Goal: Task Accomplishment & Management: Complete application form

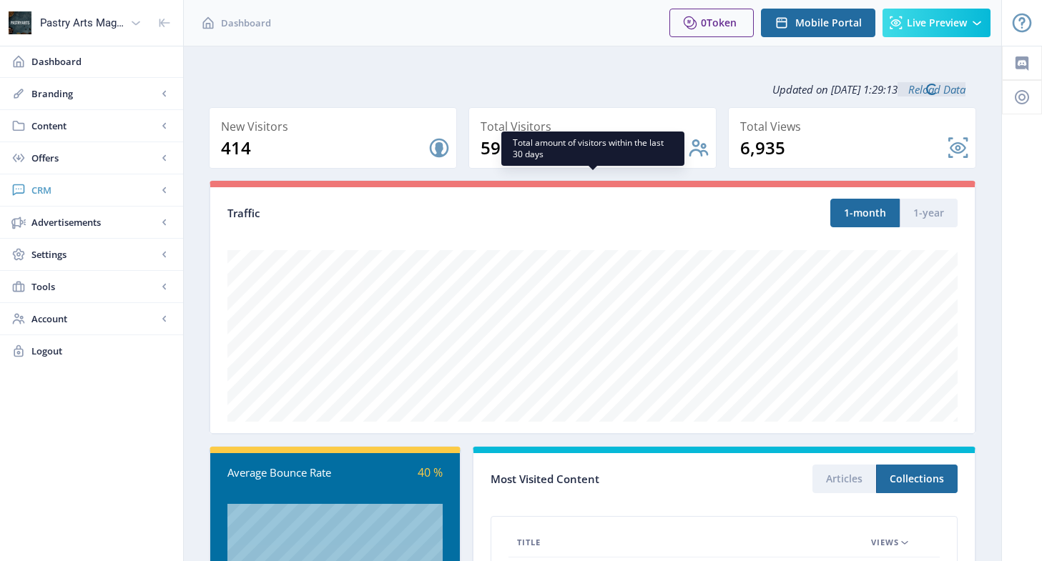
click at [51, 189] on span "CRM" at bounding box center [94, 190] width 126 height 14
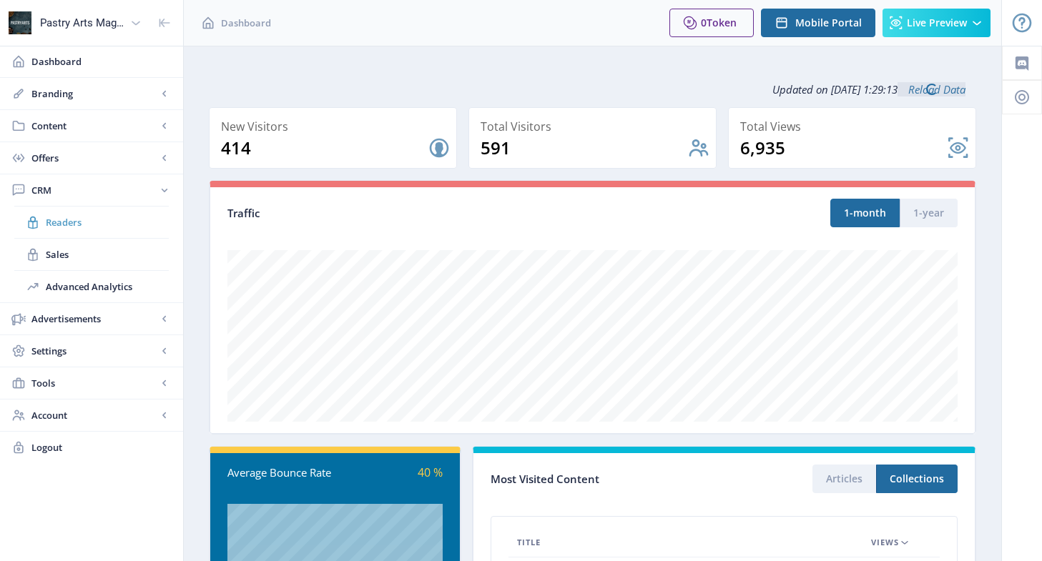
click at [64, 219] on span "Readers" at bounding box center [107, 222] width 123 height 14
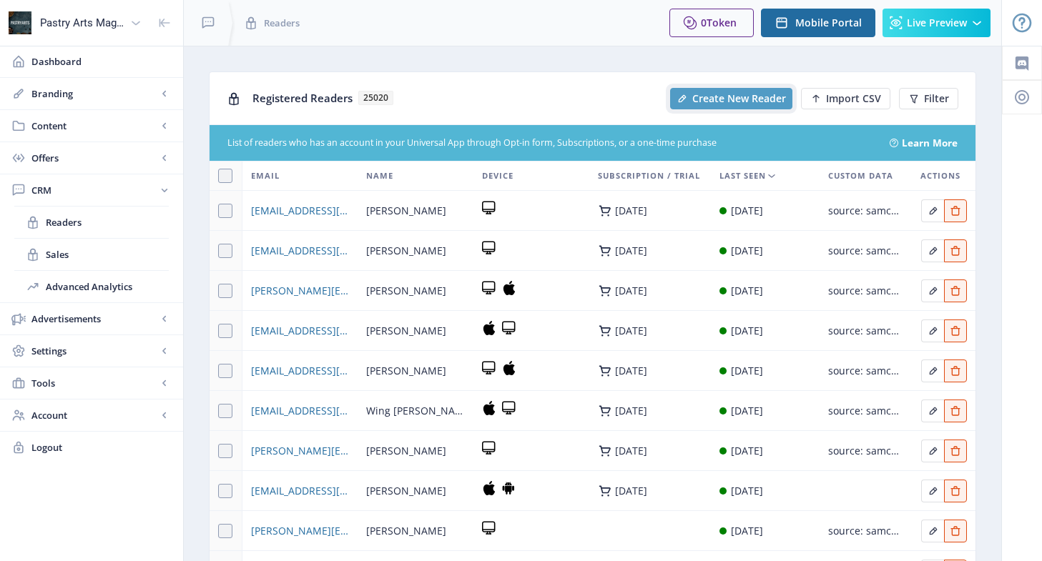
click at [757, 94] on span "Create New Reader" at bounding box center [739, 98] width 94 height 11
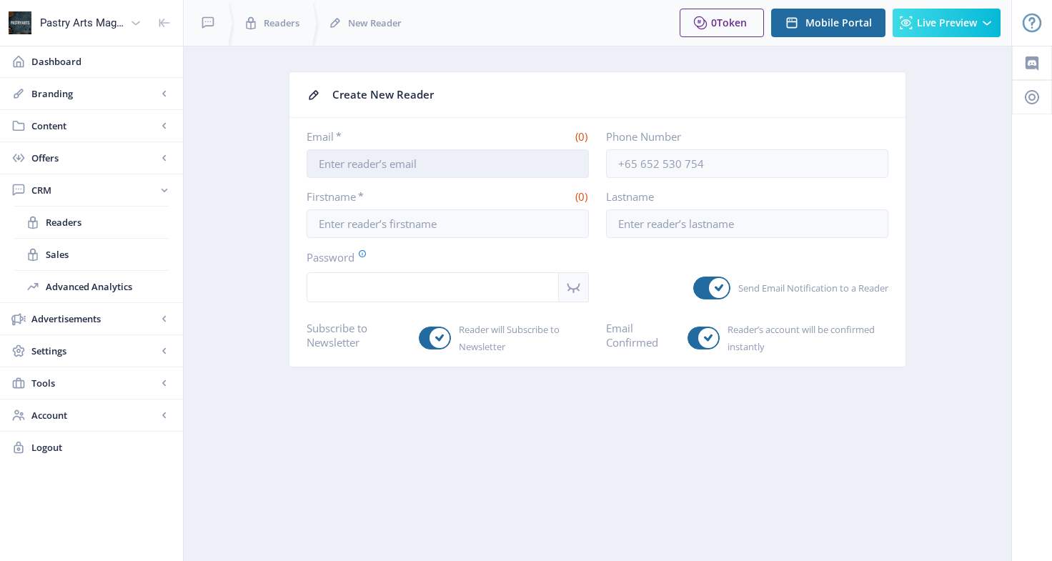
click at [360, 168] on input "Email *" at bounding box center [448, 163] width 282 height 29
paste input "[PERSON_NAME][EMAIL_ADDRESS][PERSON_NAME][DOMAIN_NAME]"
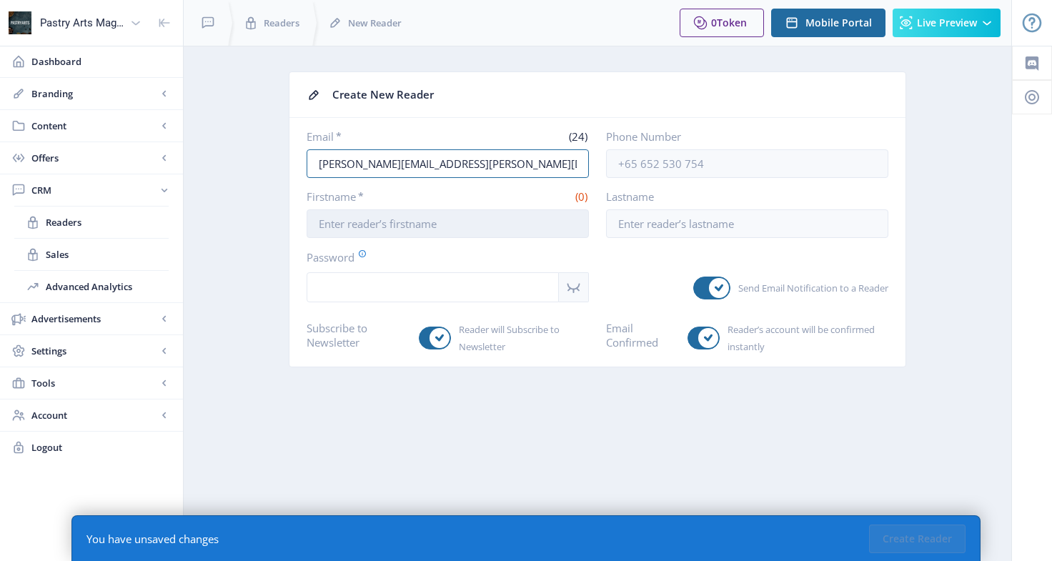
type input "[PERSON_NAME][EMAIL_ADDRESS][PERSON_NAME][DOMAIN_NAME]"
click at [381, 221] on input "Firstname *" at bounding box center [448, 223] width 282 height 29
type input "[PERSON_NAME]"
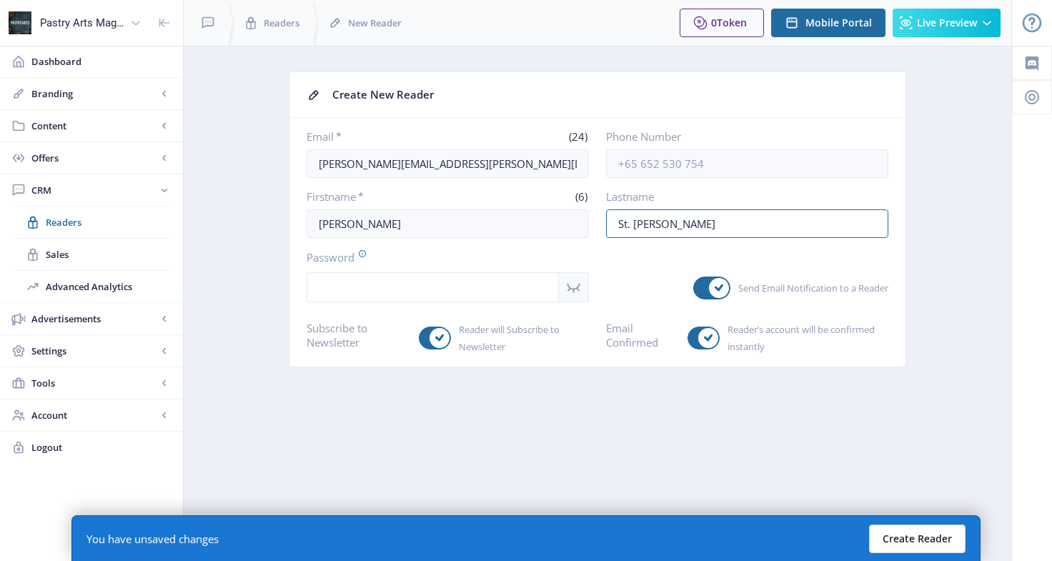
type input "St. [PERSON_NAME]"
click at [936, 535] on button "Create Reader" at bounding box center [917, 539] width 97 height 29
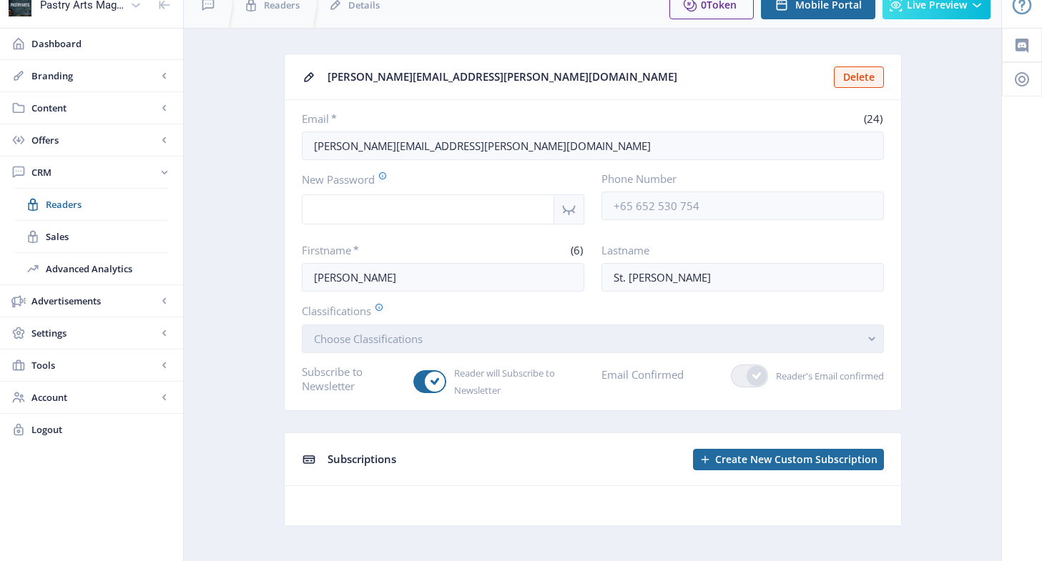
scroll to position [34, 0]
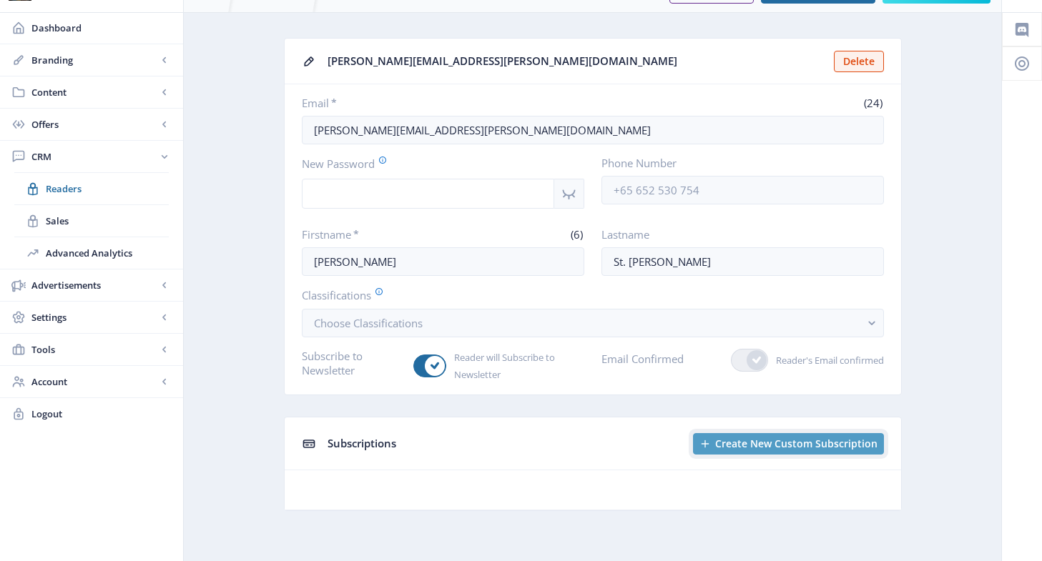
click at [751, 441] on span "Create New Custom Subscription" at bounding box center [796, 443] width 162 height 11
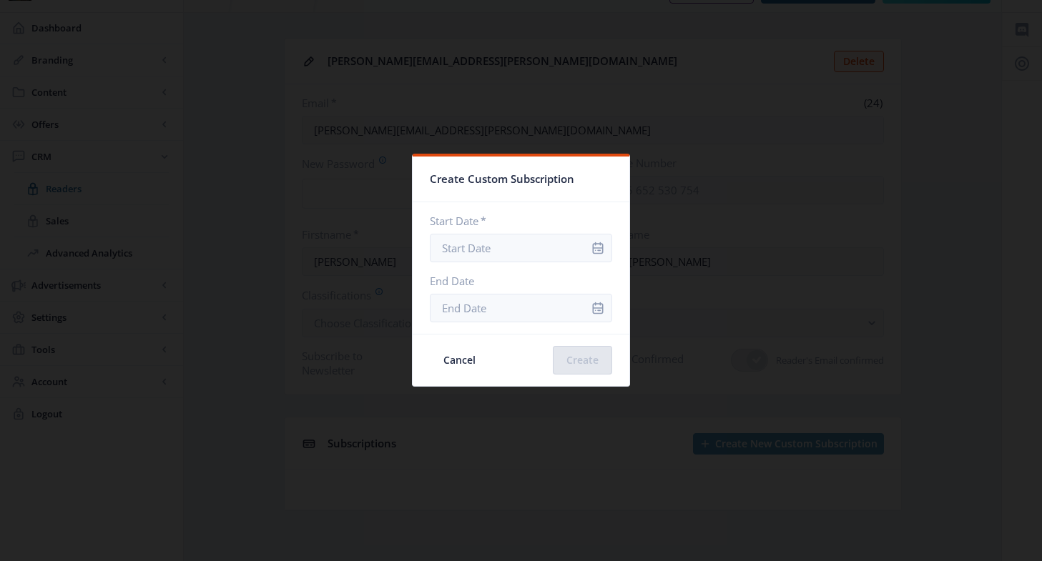
scroll to position [0, 0]
click at [590, 241] on icon "info" at bounding box center [597, 248] width 14 height 14
click at [528, 247] on input "Start Date *" at bounding box center [521, 248] width 182 height 29
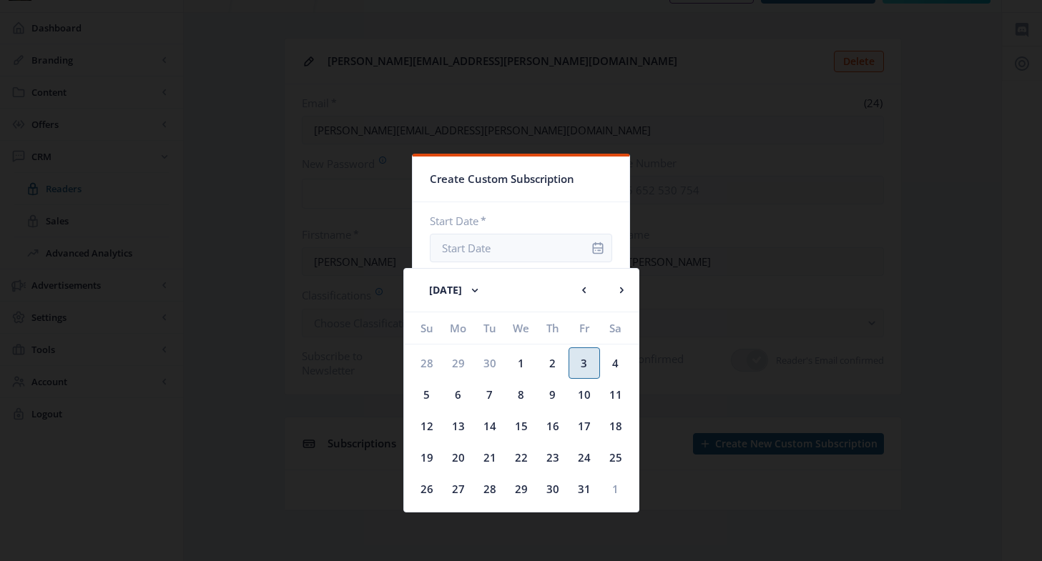
click at [593, 356] on div "3" at bounding box center [583, 362] width 31 height 31
type input "[DATE]"
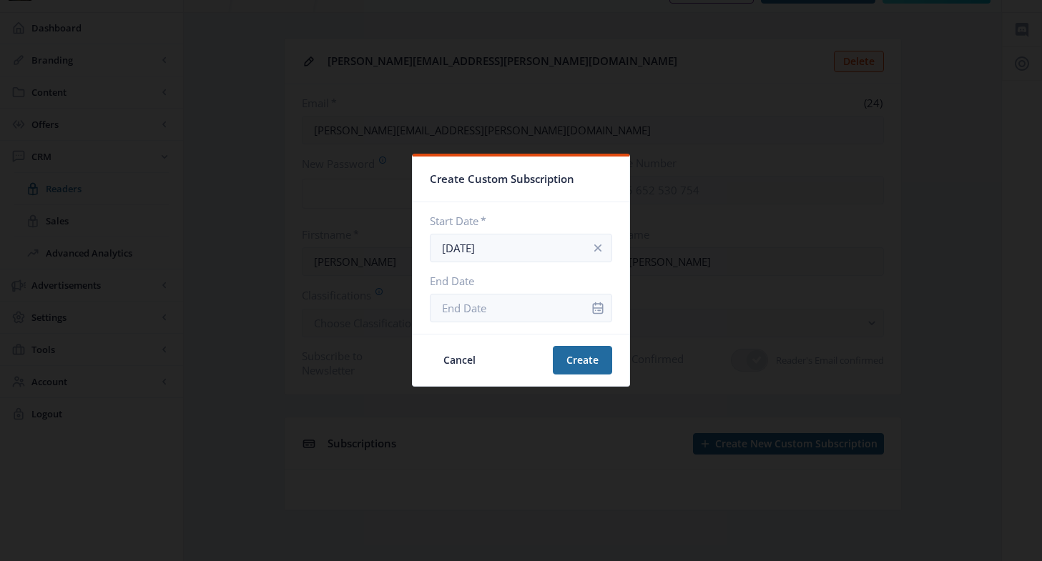
click at [583, 307] on div at bounding box center [597, 308] width 29 height 29
click at [543, 307] on input "End Date" at bounding box center [521, 308] width 182 height 29
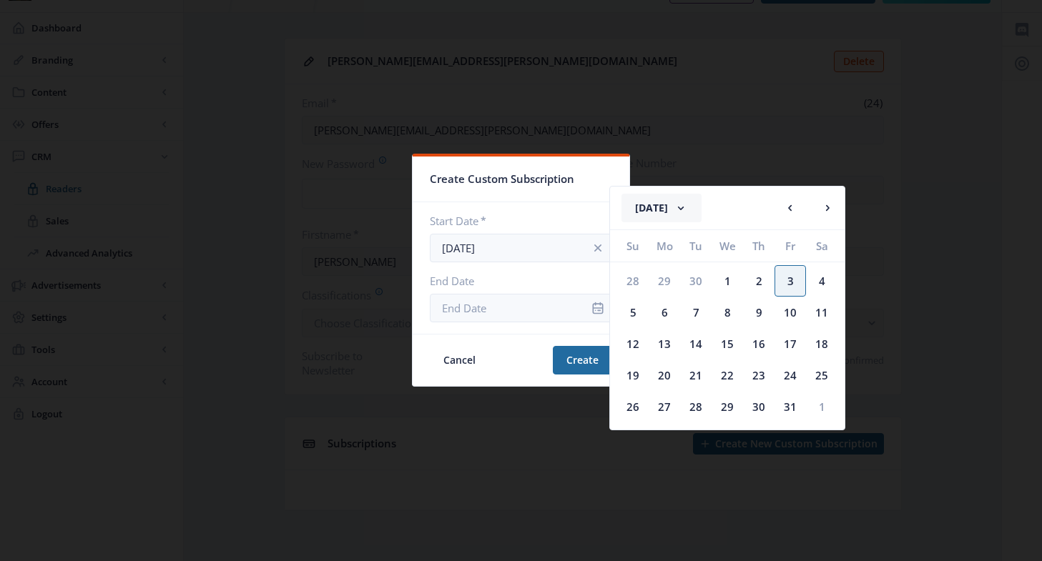
click at [683, 207] on icon at bounding box center [681, 208] width 6 height 4
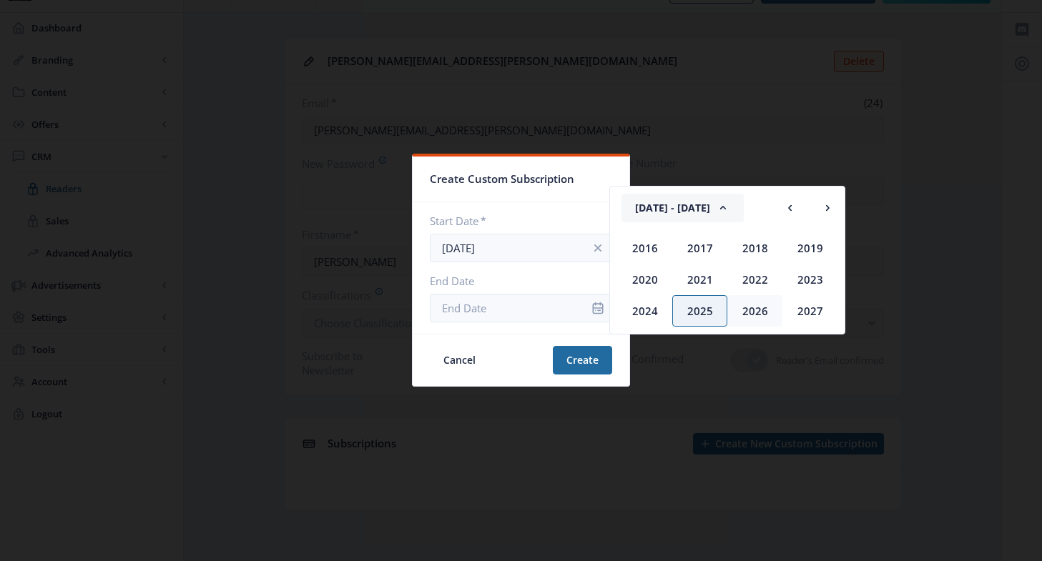
click at [749, 310] on div "2026" at bounding box center [754, 310] width 55 height 31
click at [692, 303] on div "Oct" at bounding box center [699, 310] width 55 height 31
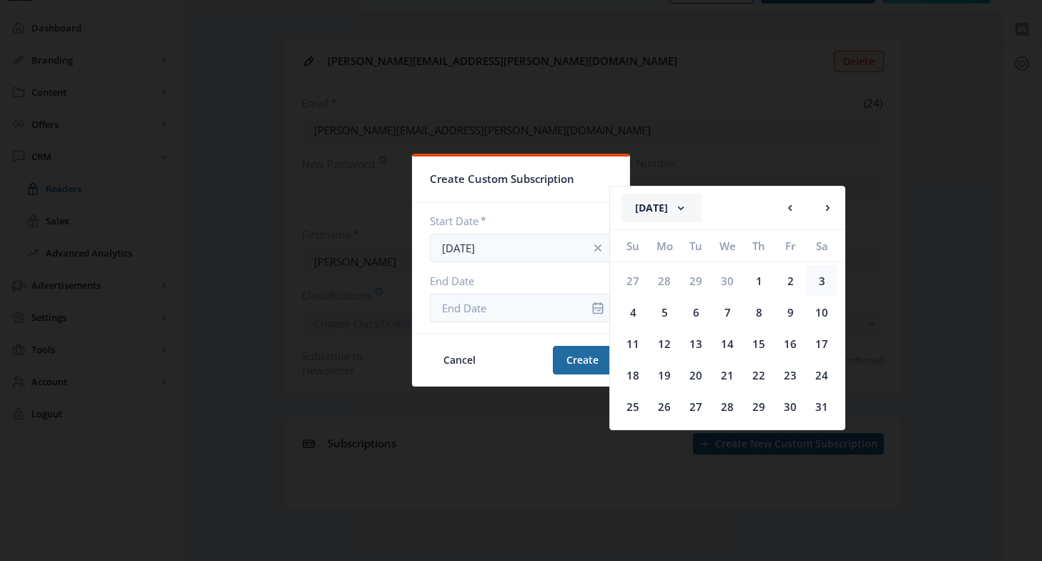
click at [819, 277] on div "3" at bounding box center [821, 280] width 31 height 31
type input "[DATE]"
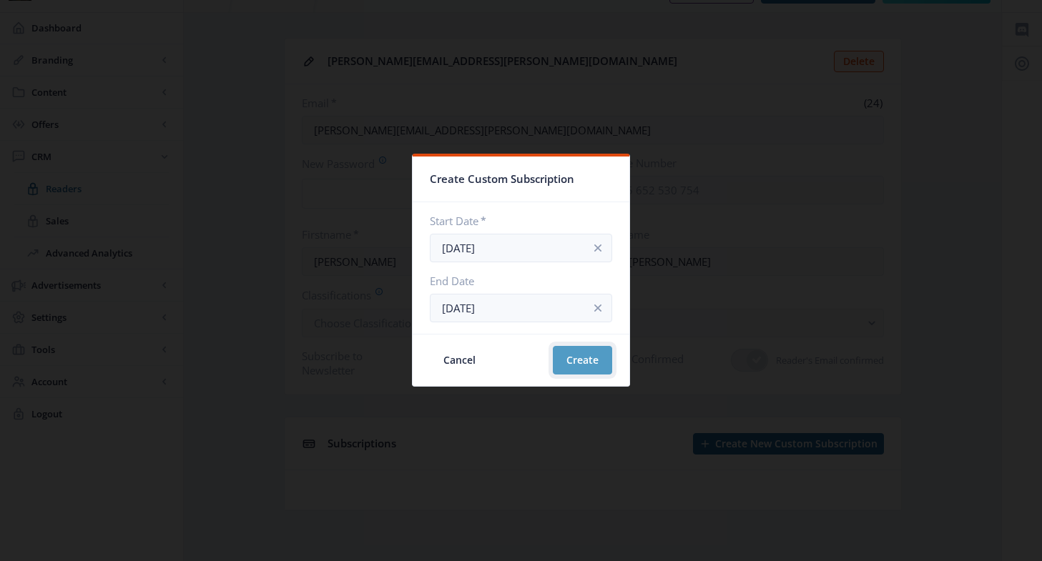
click at [575, 354] on button "Create" at bounding box center [582, 360] width 59 height 29
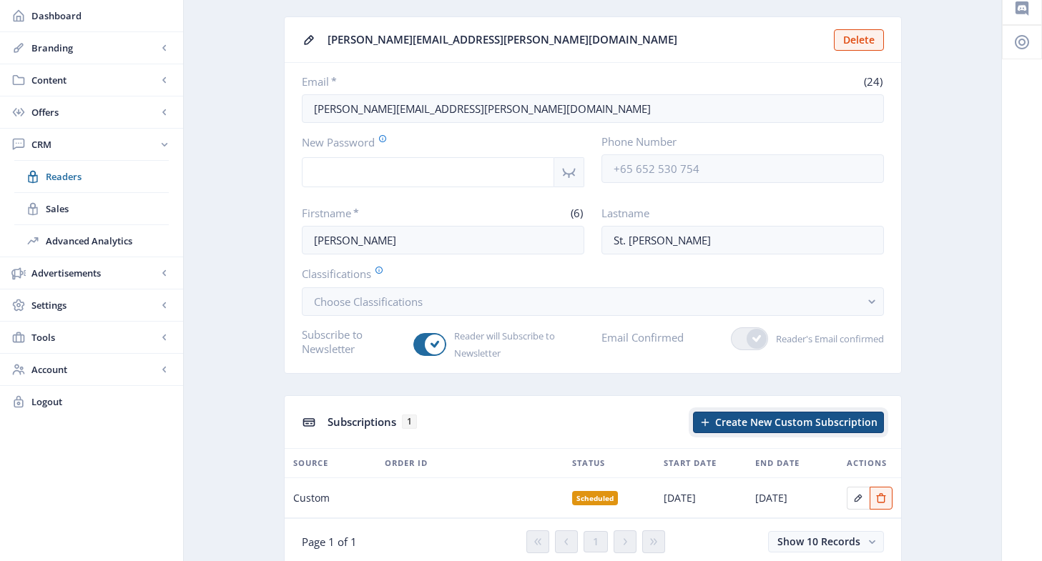
scroll to position [38, 0]
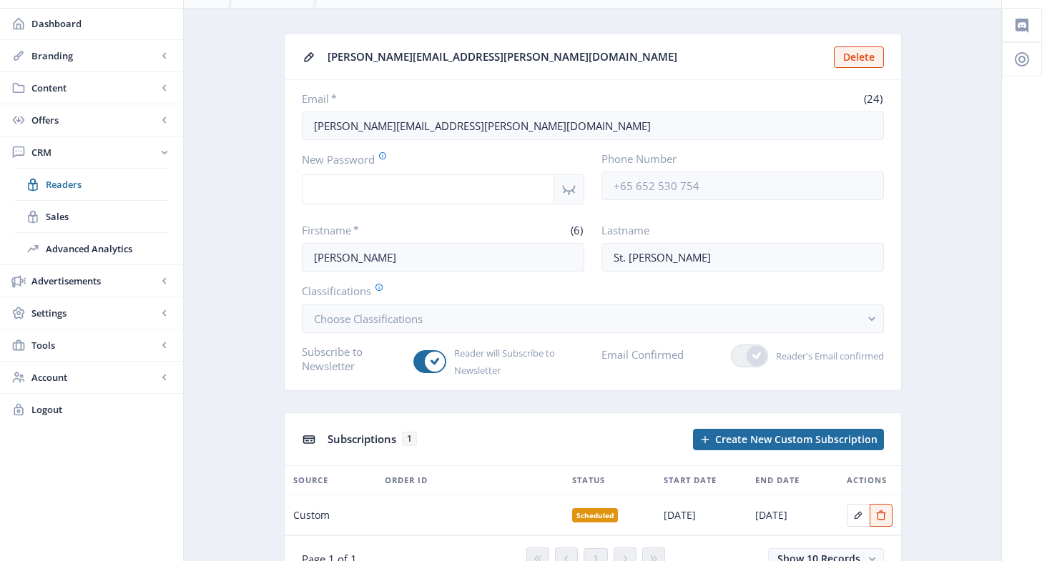
click at [569, 190] on icon "Show password" at bounding box center [569, 189] width 18 height 17
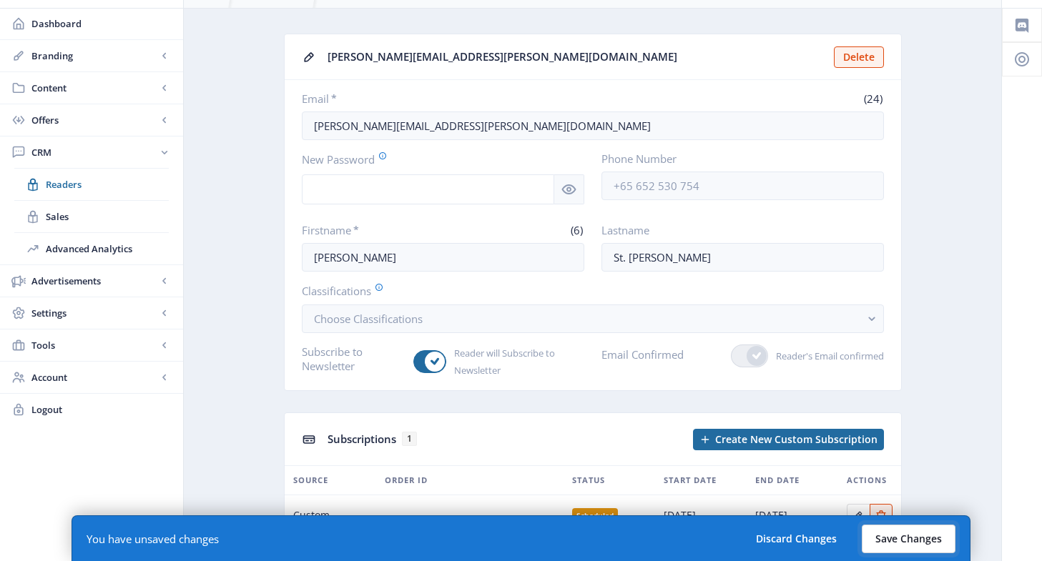
click at [929, 534] on button "Save Changes" at bounding box center [908, 539] width 94 height 29
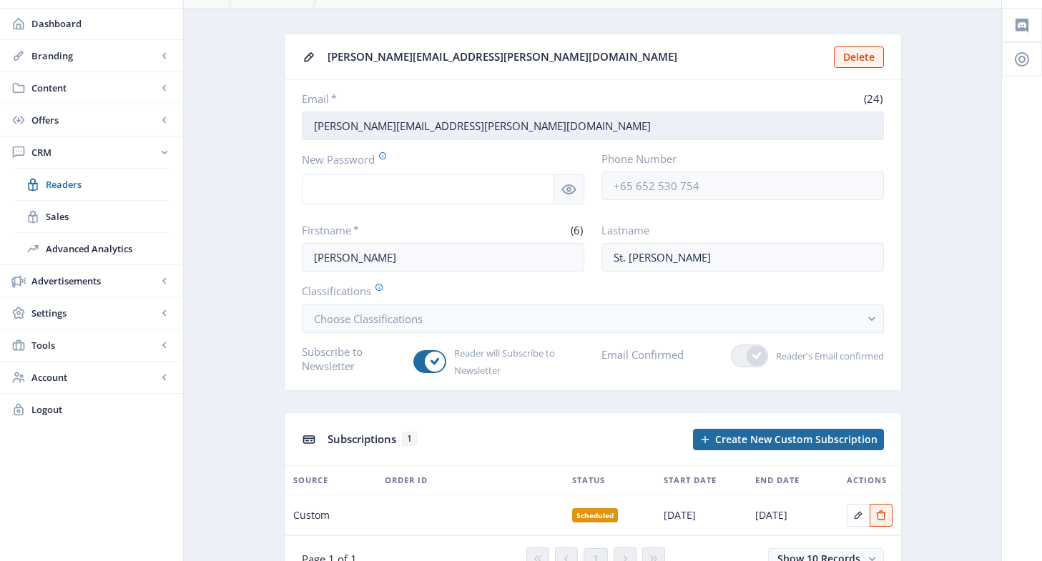
drag, startPoint x: 460, startPoint y: 129, endPoint x: 316, endPoint y: 137, distance: 143.9
click at [316, 137] on input "[PERSON_NAME][EMAIL_ADDRESS][PERSON_NAME][DOMAIN_NAME]" at bounding box center [593, 126] width 582 height 29
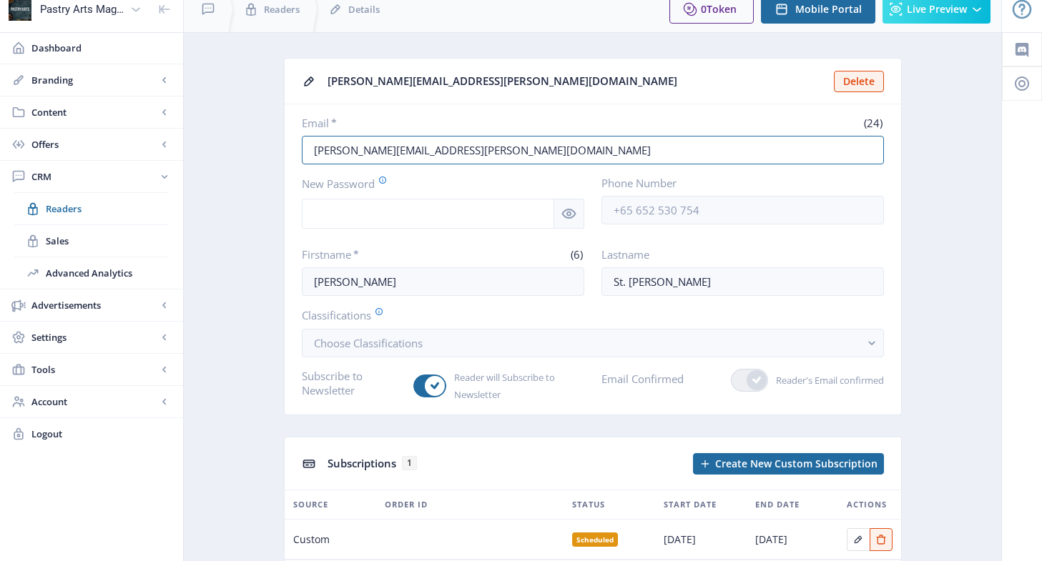
scroll to position [0, 0]
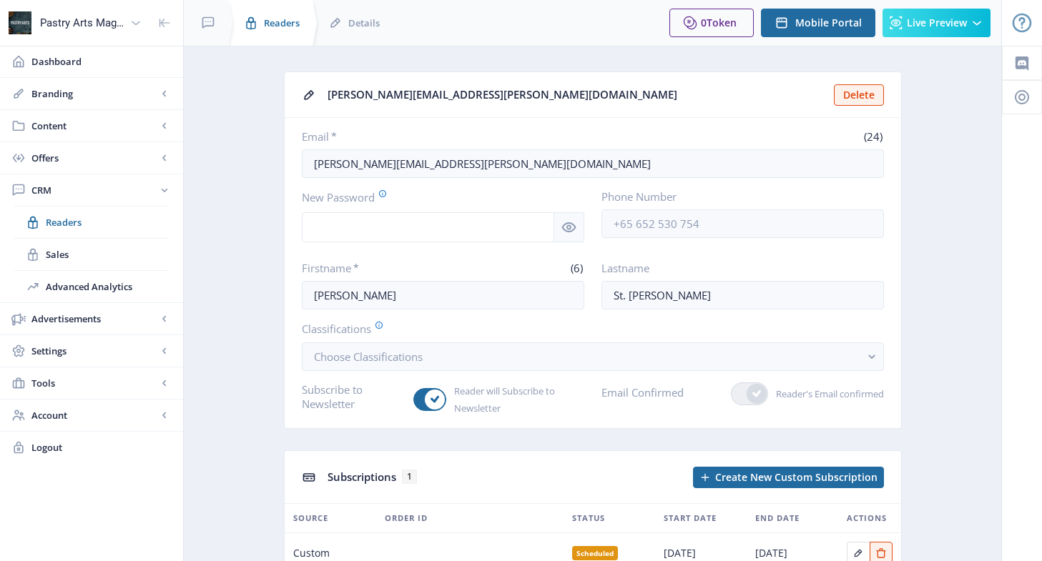
click at [287, 25] on span "Readers" at bounding box center [282, 23] width 36 height 14
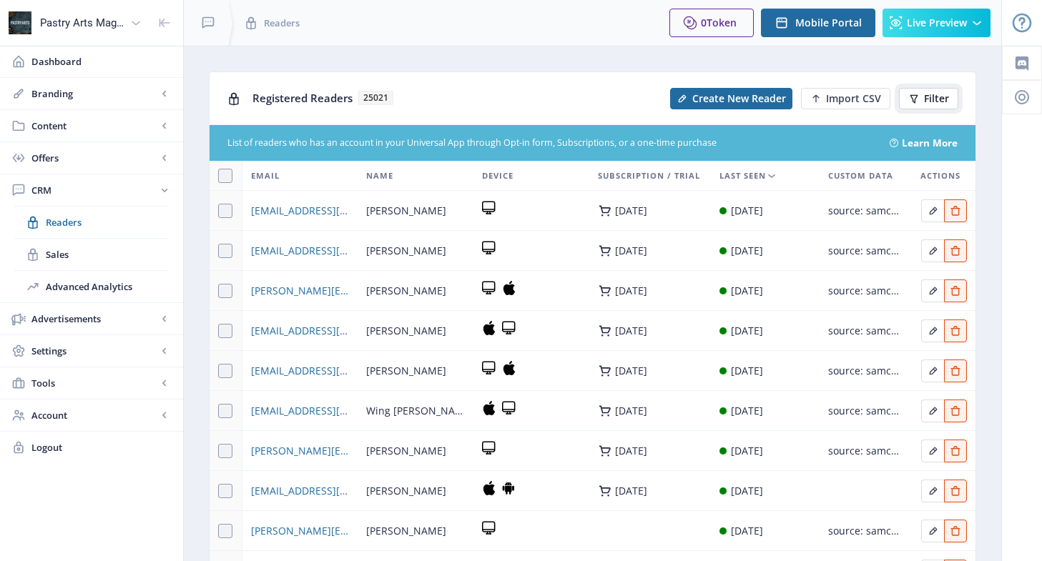
click at [919, 98] on button "Filter" at bounding box center [928, 98] width 59 height 21
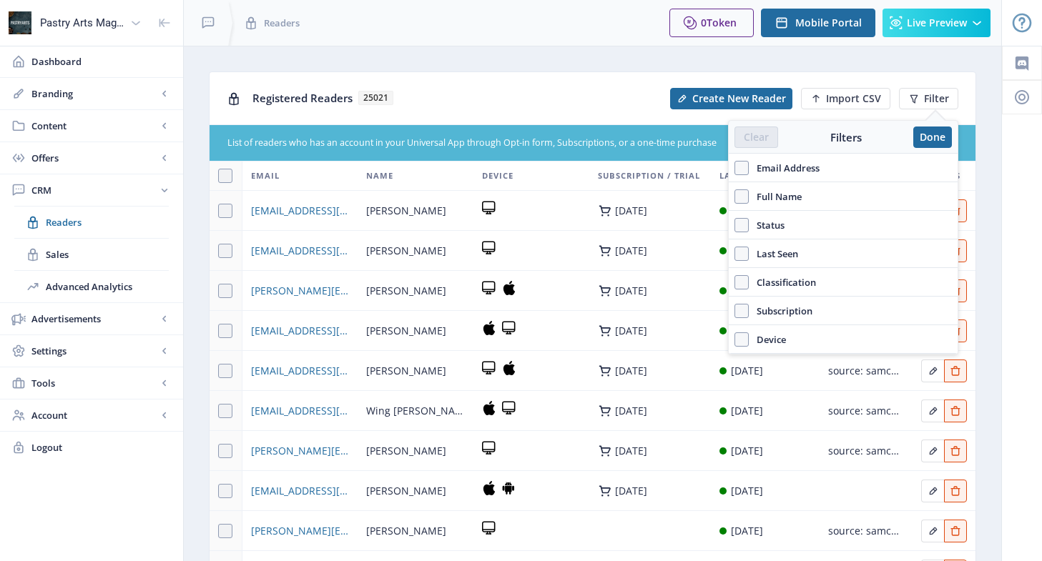
click at [805, 168] on span "Email Address" at bounding box center [783, 167] width 71 height 17
click at [735, 168] on input "Email Address" at bounding box center [734, 167] width 1 height 1
checkbox input "true"
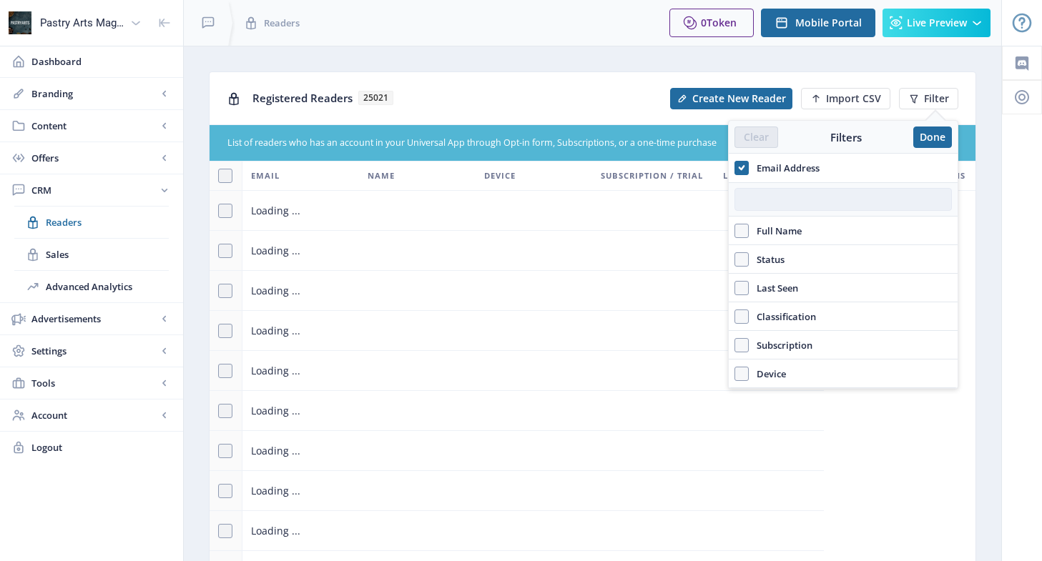
click at [787, 197] on input "text" at bounding box center [842, 199] width 217 height 23
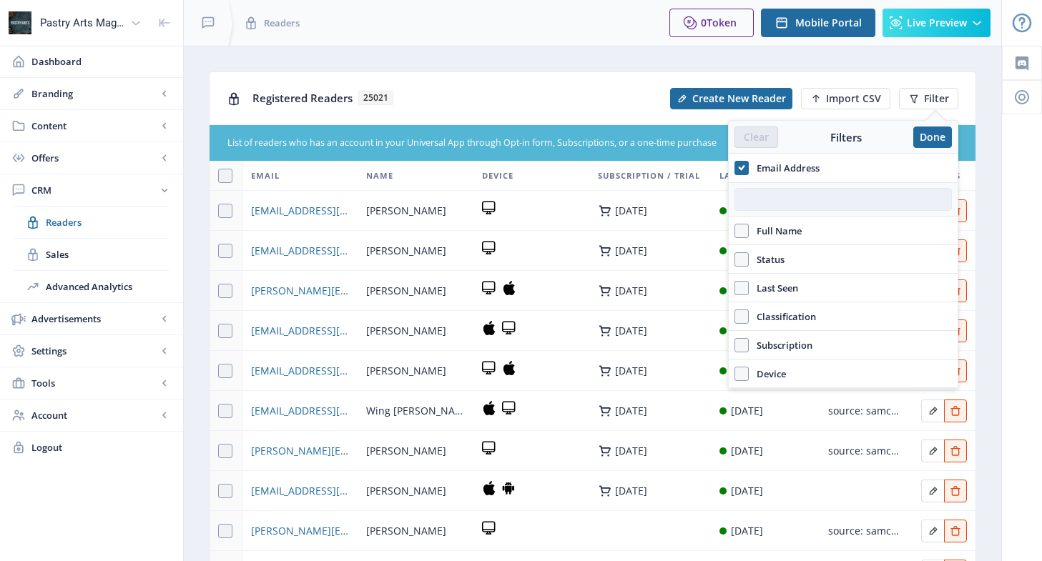
paste input "[EMAIL_ADDRESS][DOMAIN_NAME]"
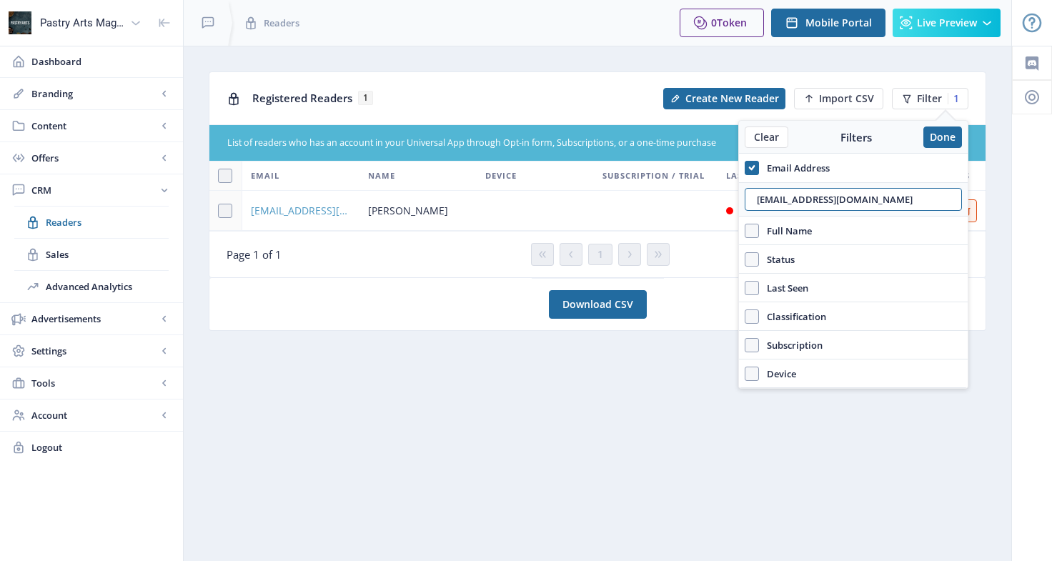
type input "[EMAIL_ADDRESS][DOMAIN_NAME]"
click at [304, 204] on span "[EMAIL_ADDRESS][DOMAIN_NAME]" at bounding box center [301, 210] width 100 height 17
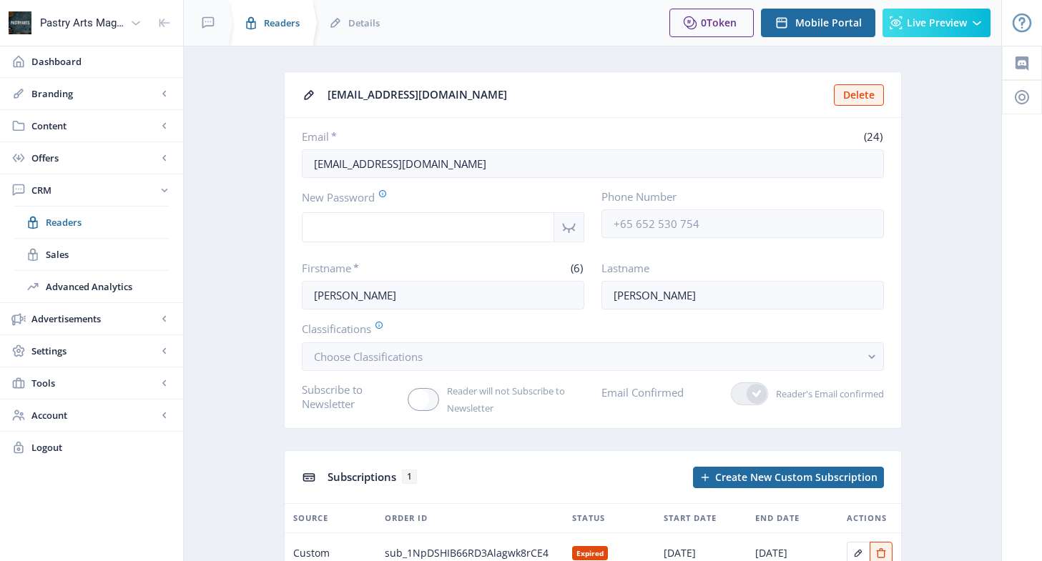
click at [287, 19] on span "Readers" at bounding box center [282, 23] width 36 height 14
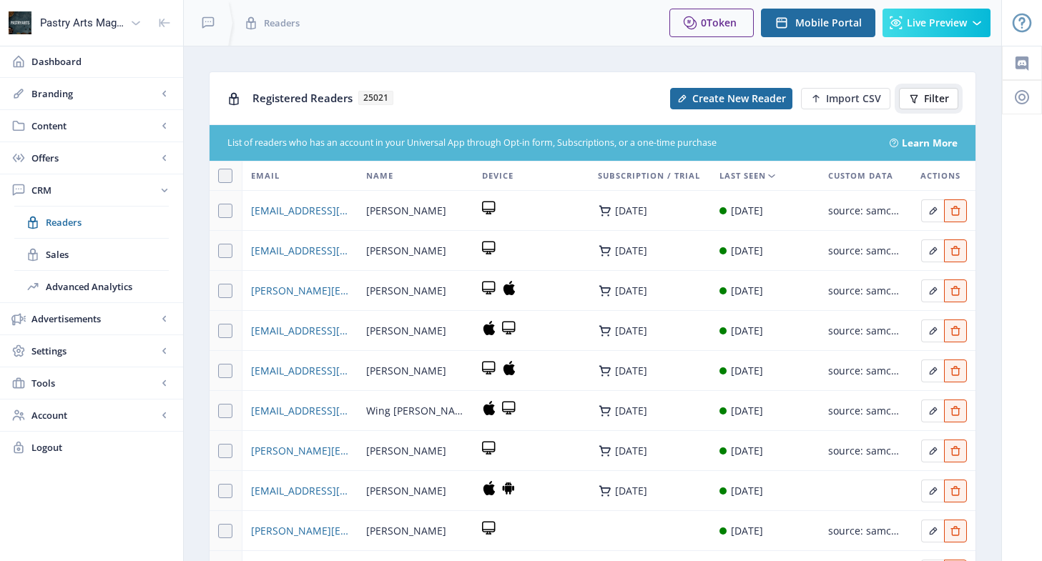
click at [926, 102] on span "Filter" at bounding box center [936, 98] width 25 height 11
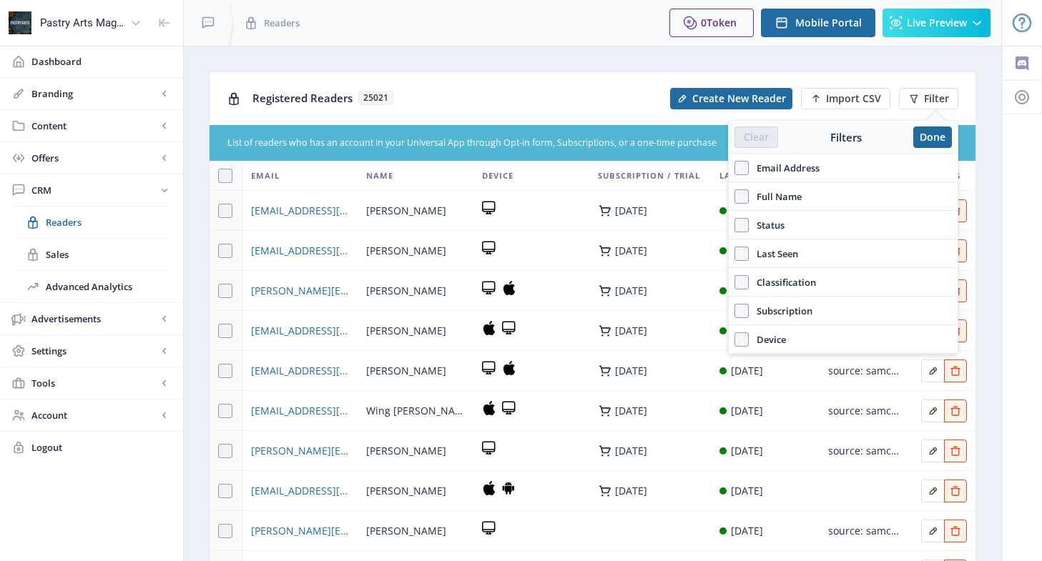
click at [808, 169] on span "Email Address" at bounding box center [783, 167] width 71 height 17
click at [735, 168] on input "Email Address" at bounding box center [734, 167] width 1 height 1
checkbox input "true"
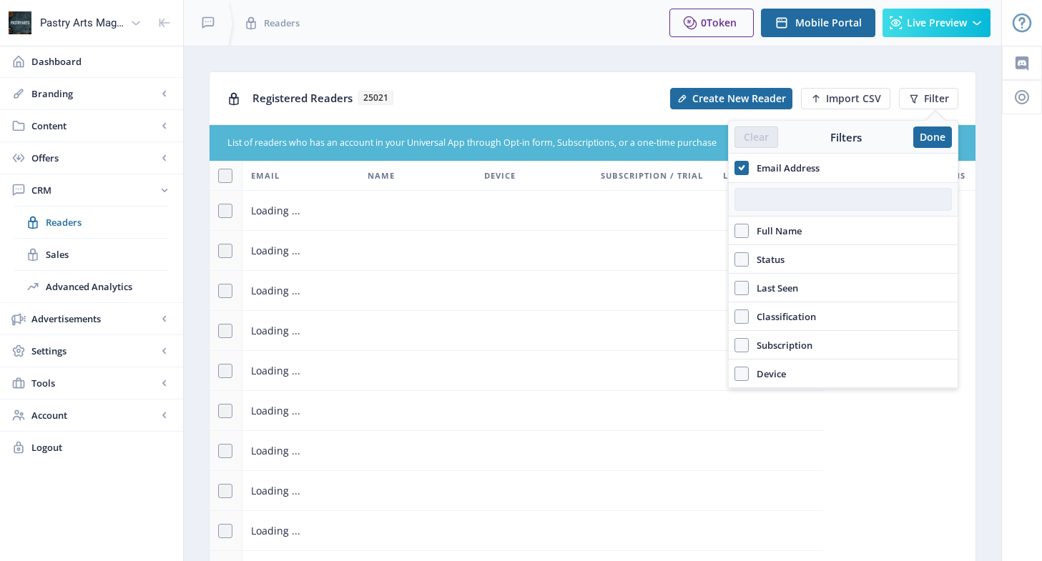
click at [794, 202] on input "text" at bounding box center [842, 199] width 217 height 23
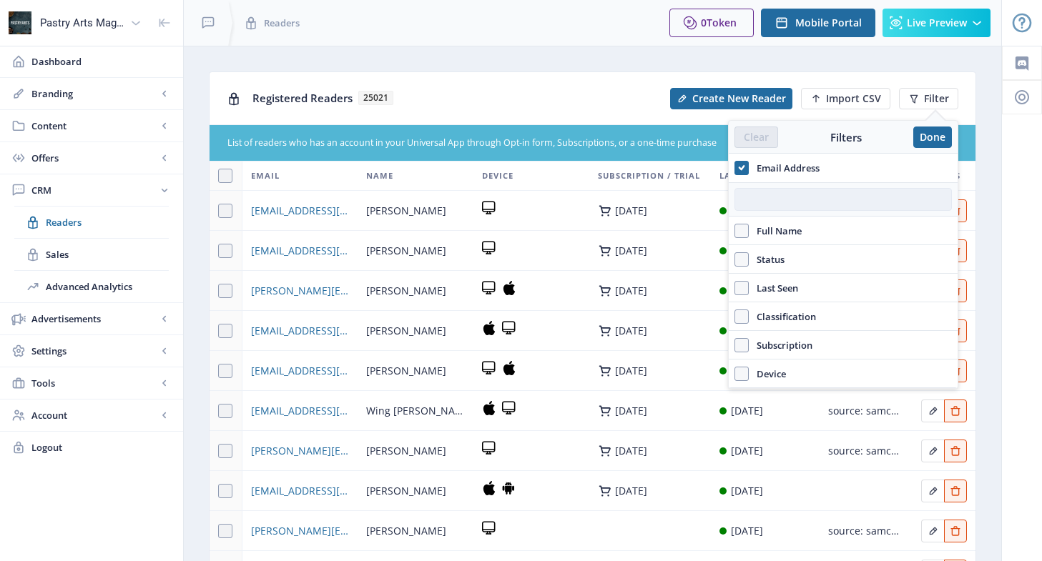
paste input "[EMAIL_ADDRESS][DOMAIN_NAME]"
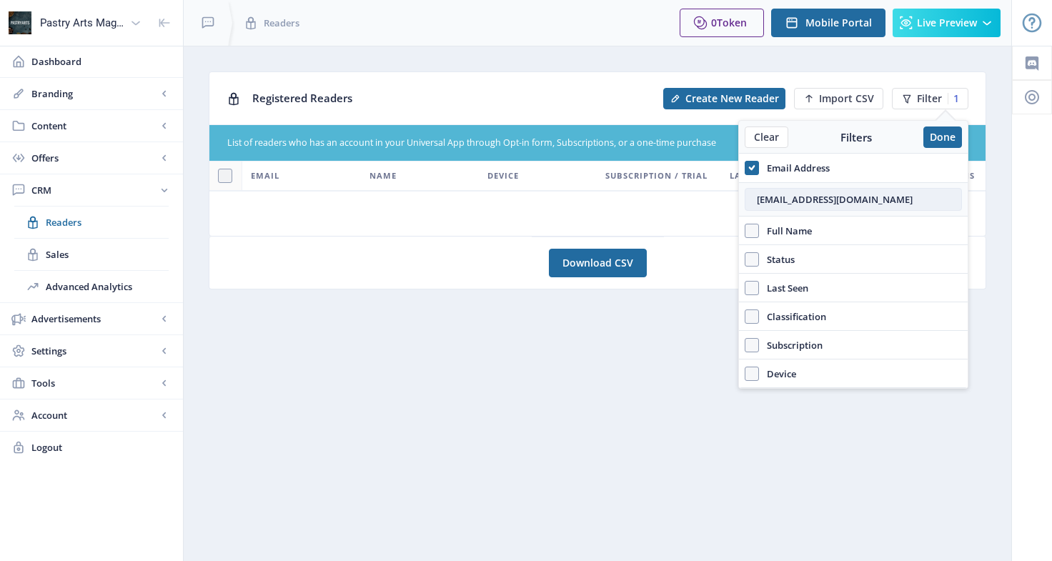
click at [757, 200] on input "[EMAIL_ADDRESS][DOMAIN_NAME]" at bounding box center [853, 199] width 217 height 23
type input "[EMAIL_ADDRESS][DOMAIN_NAME]"
click at [622, 367] on nb-layout-column "Registered Readers Create New Reader Import CSV Filter 1 List of readers who ha…" at bounding box center [597, 303] width 829 height 515
